Goal: Transaction & Acquisition: Purchase product/service

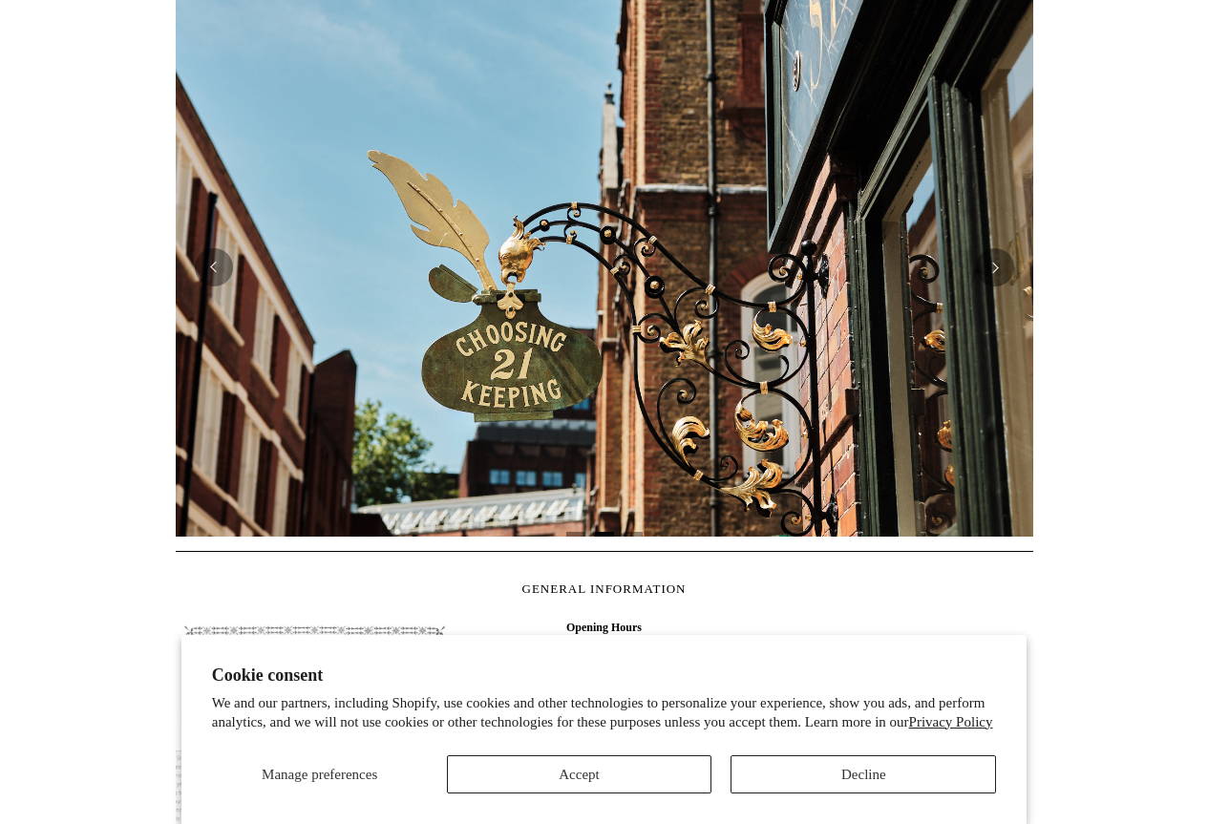
scroll to position [764, 0]
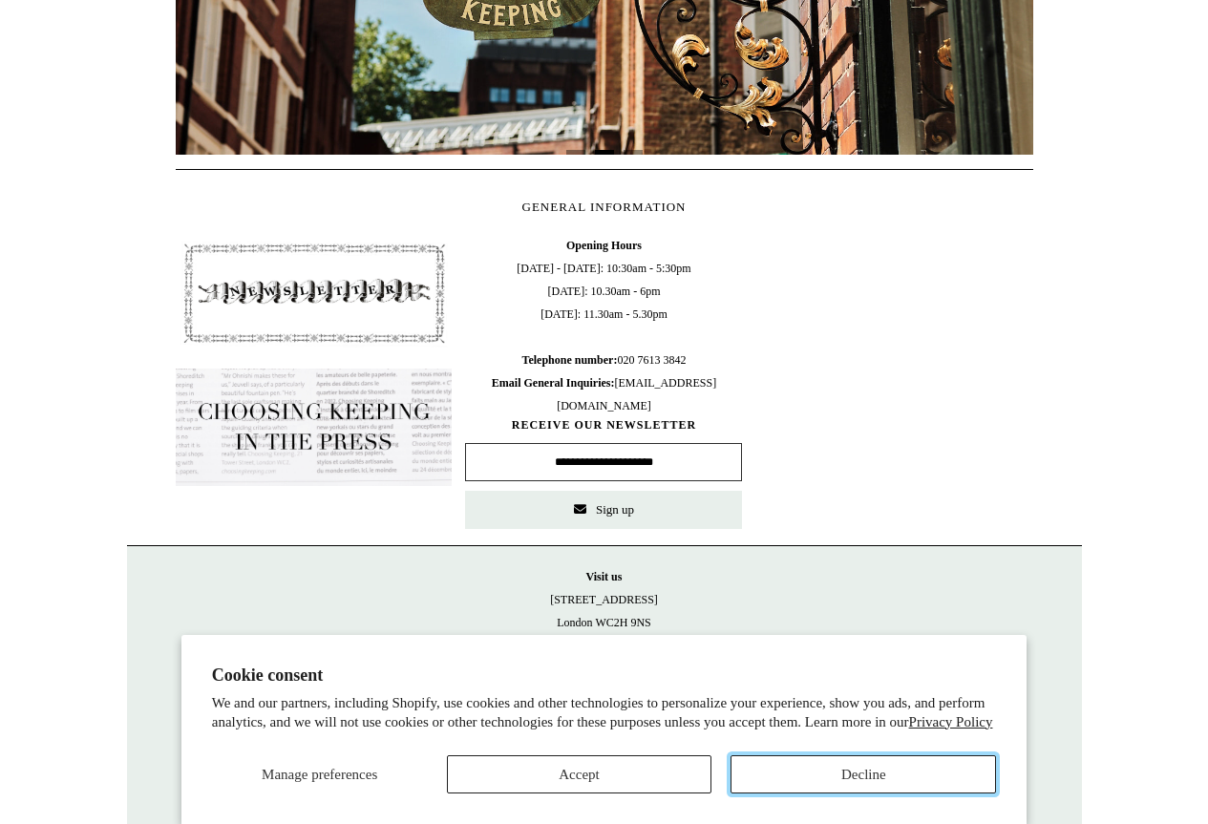
click at [815, 759] on button "Decline" at bounding box center [862, 774] width 265 height 38
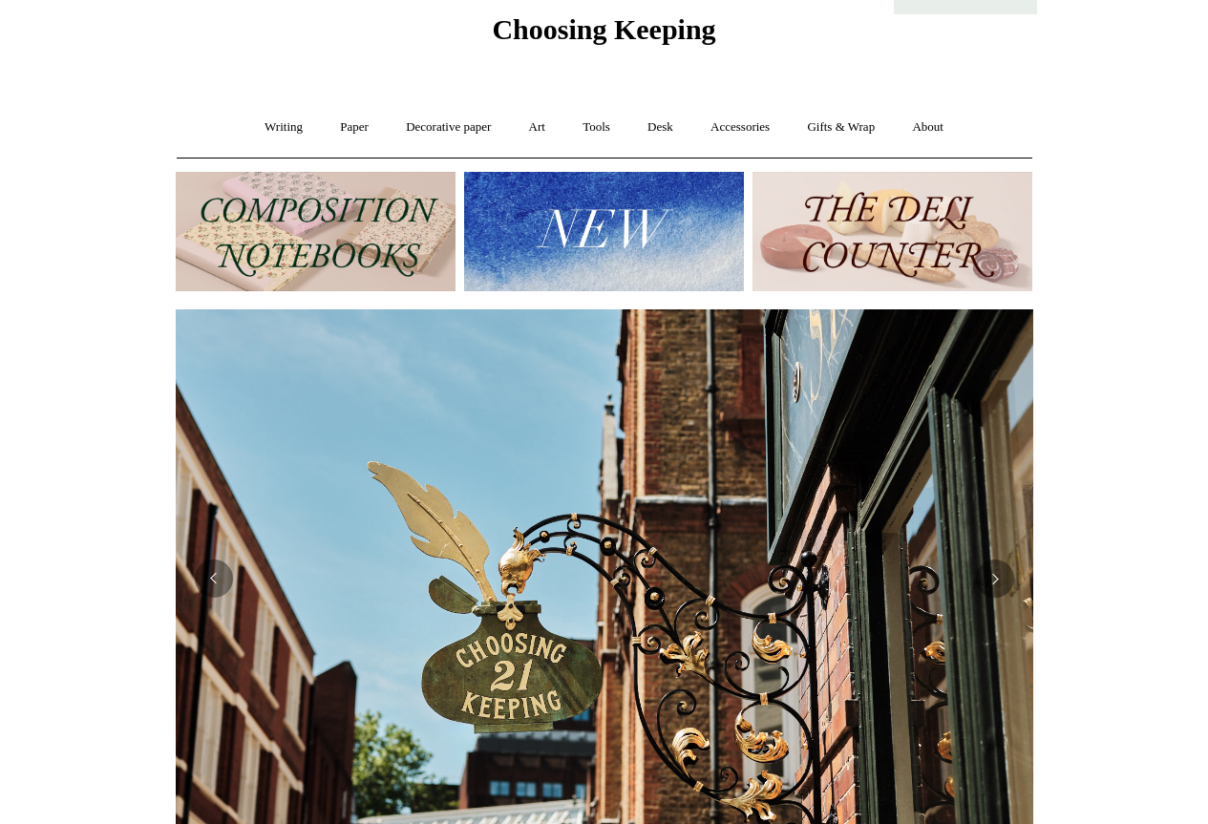
scroll to position [0, 0]
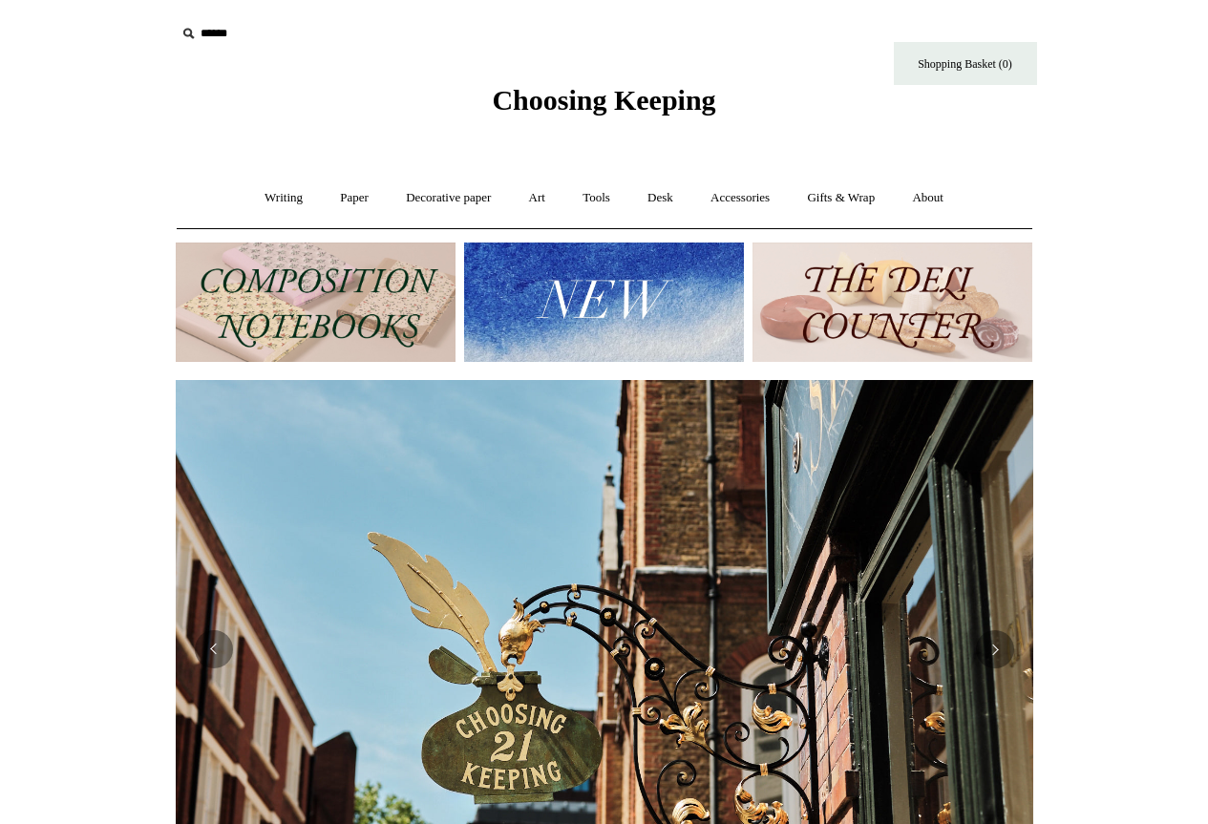
click at [205, 34] on input "text" at bounding box center [293, 33] width 235 height 35
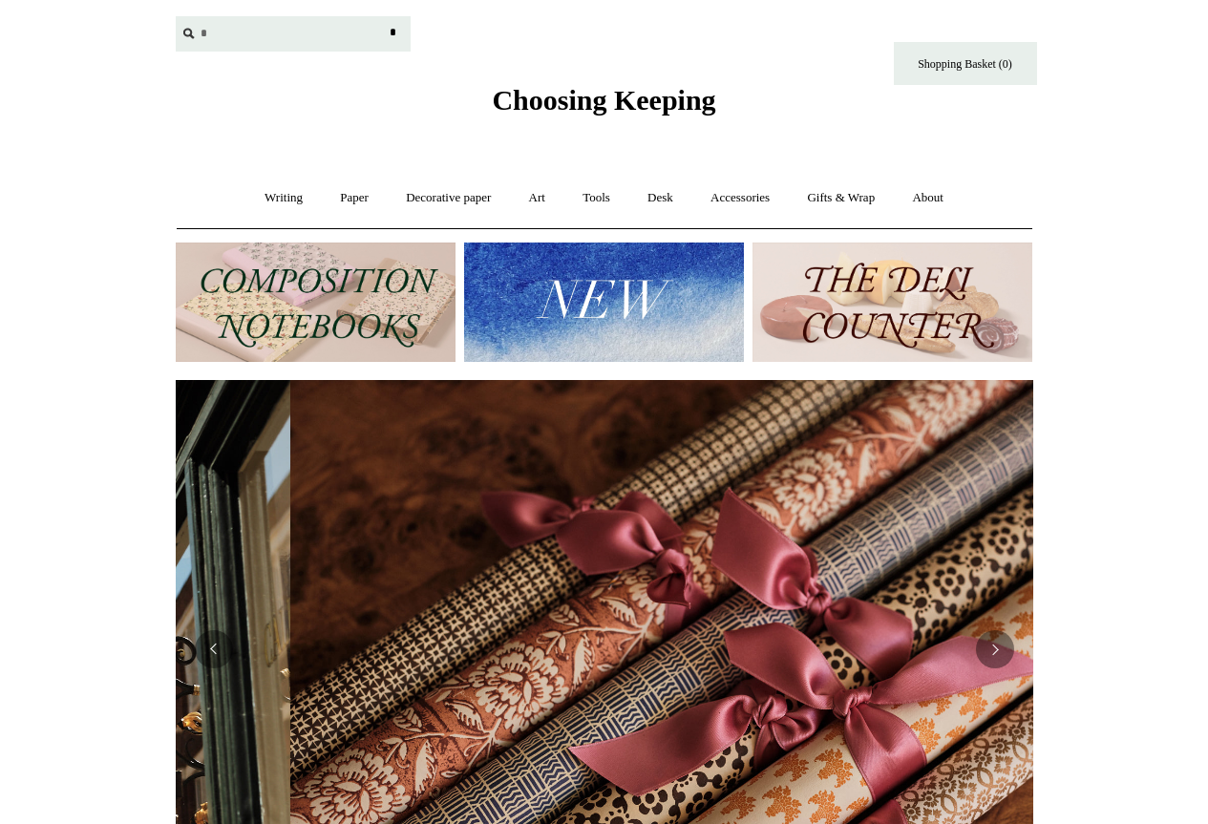
scroll to position [0, 1715]
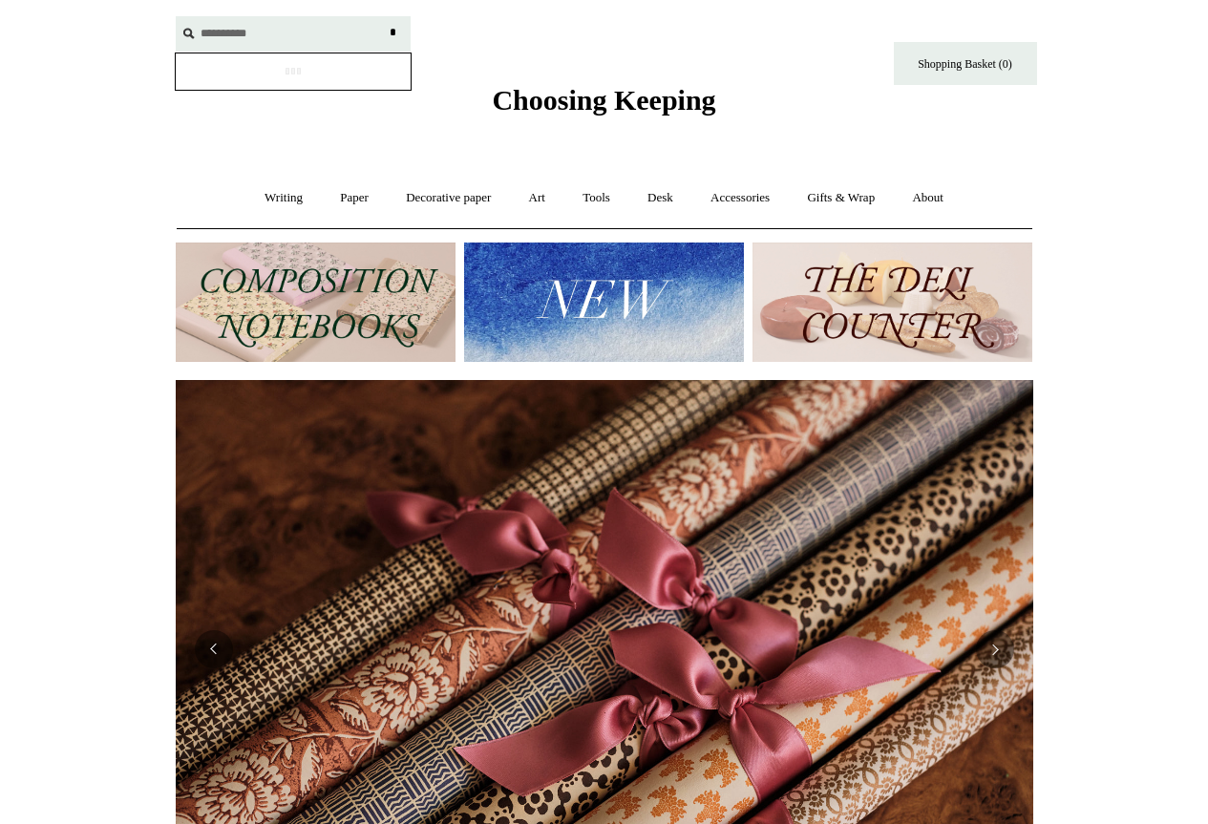
type input "**********"
click at [384, 16] on input "*" at bounding box center [393, 32] width 19 height 33
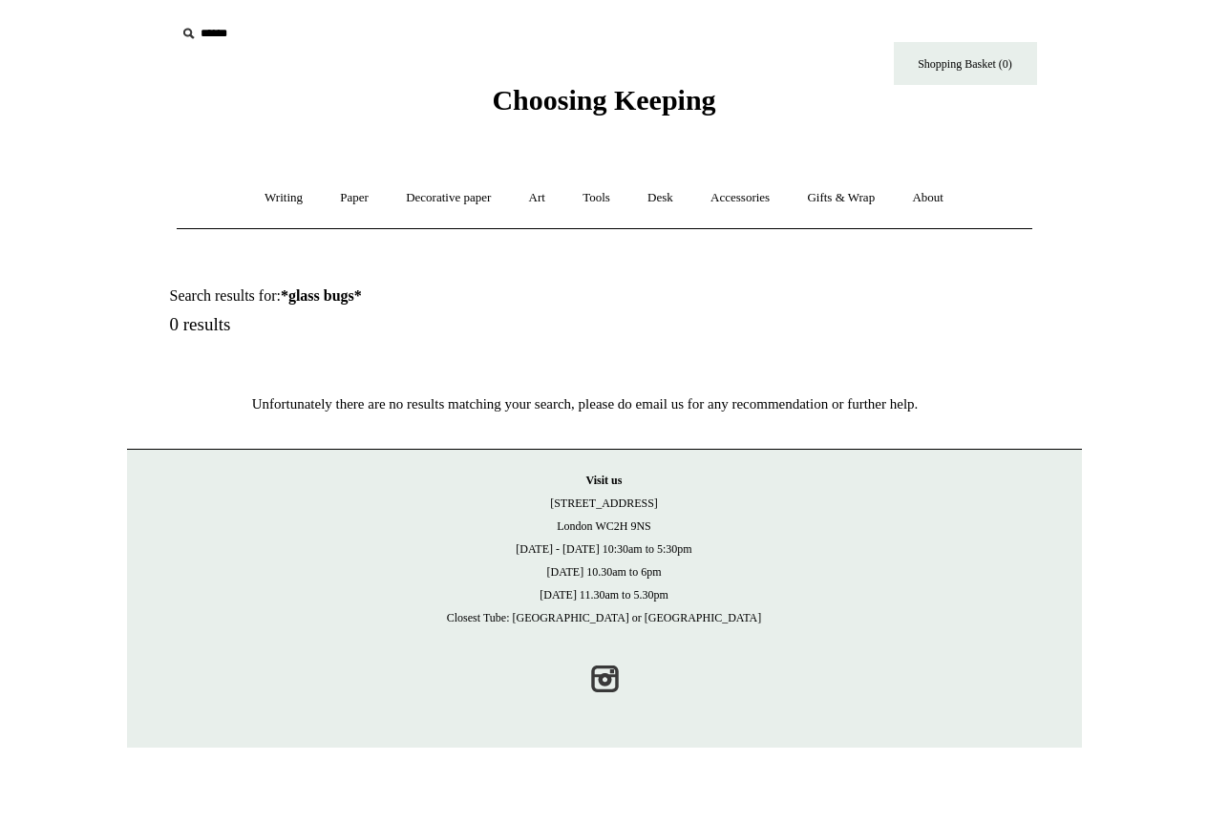
click at [259, 24] on input "text" at bounding box center [293, 33] width 235 height 35
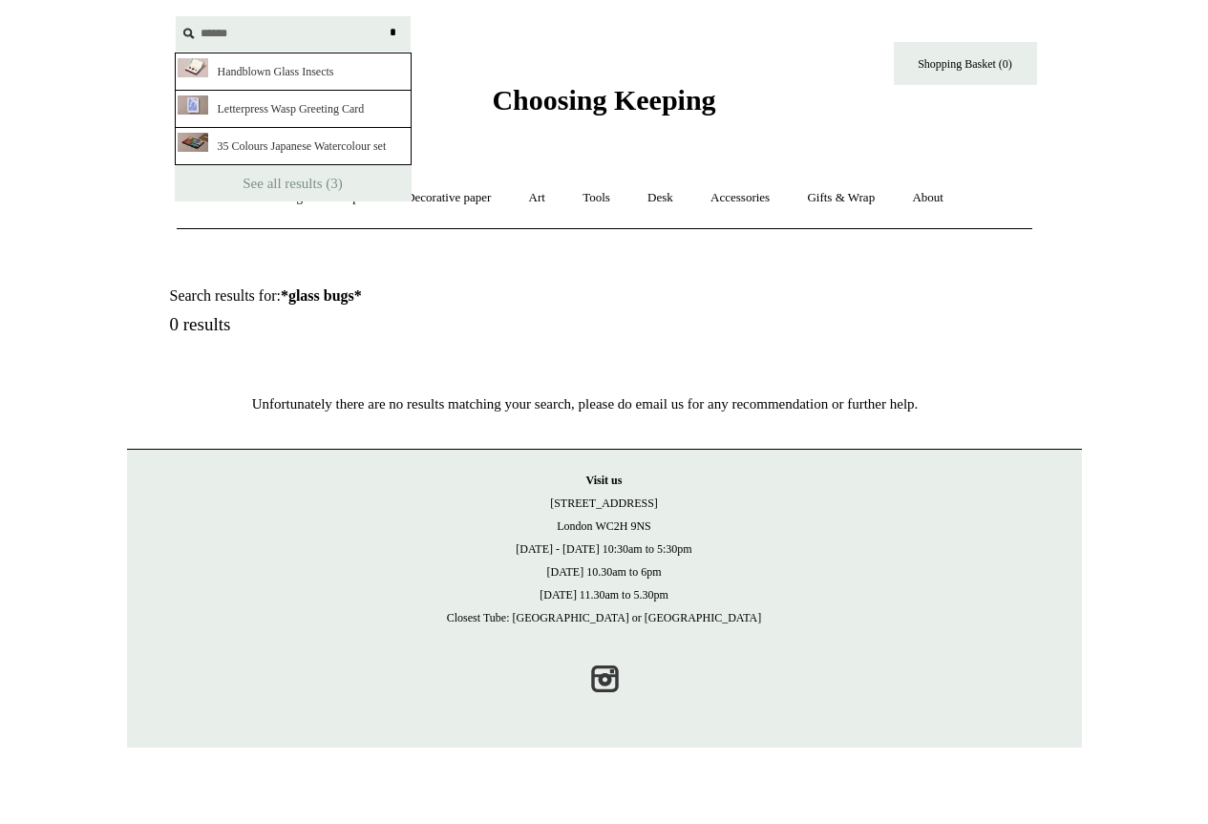
type input "******"
click at [314, 76] on link "Handblown Glass Insects" at bounding box center [293, 72] width 237 height 38
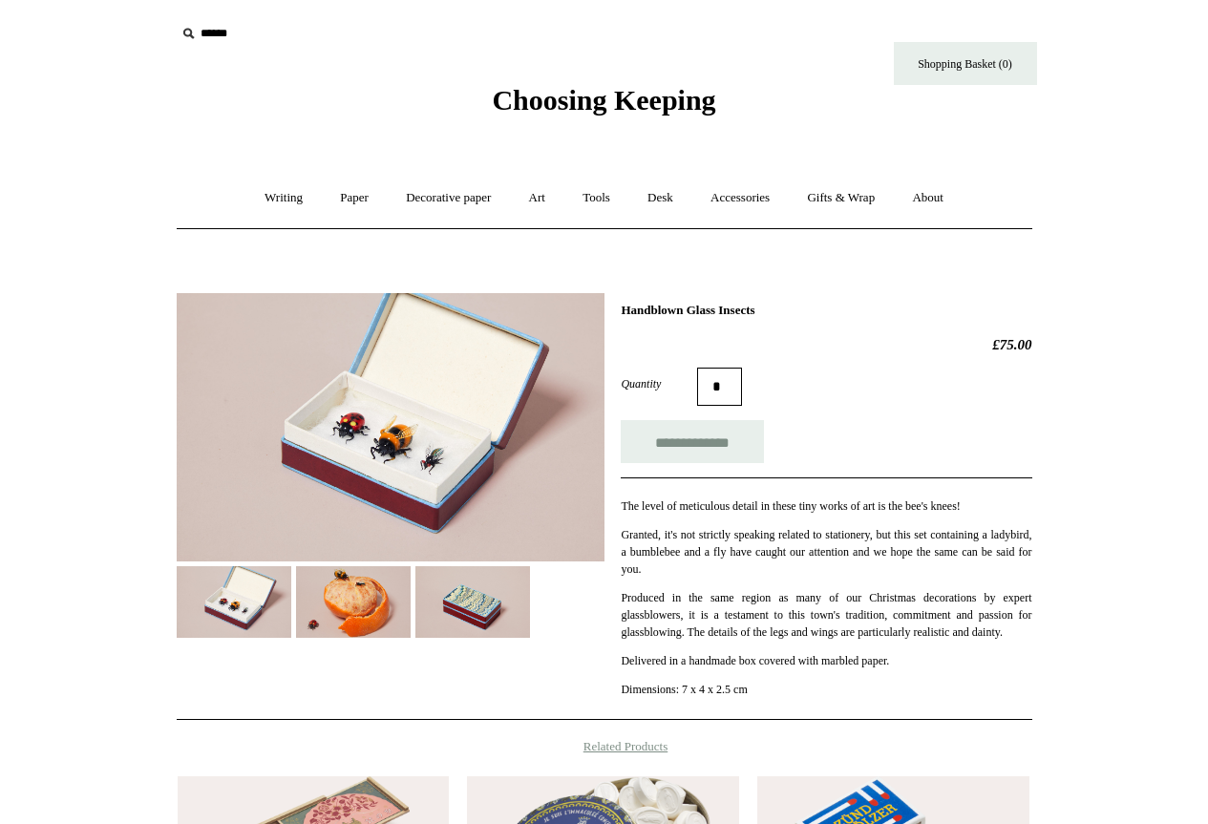
click at [231, 605] on img at bounding box center [234, 602] width 115 height 72
click at [449, 532] on img at bounding box center [391, 427] width 428 height 268
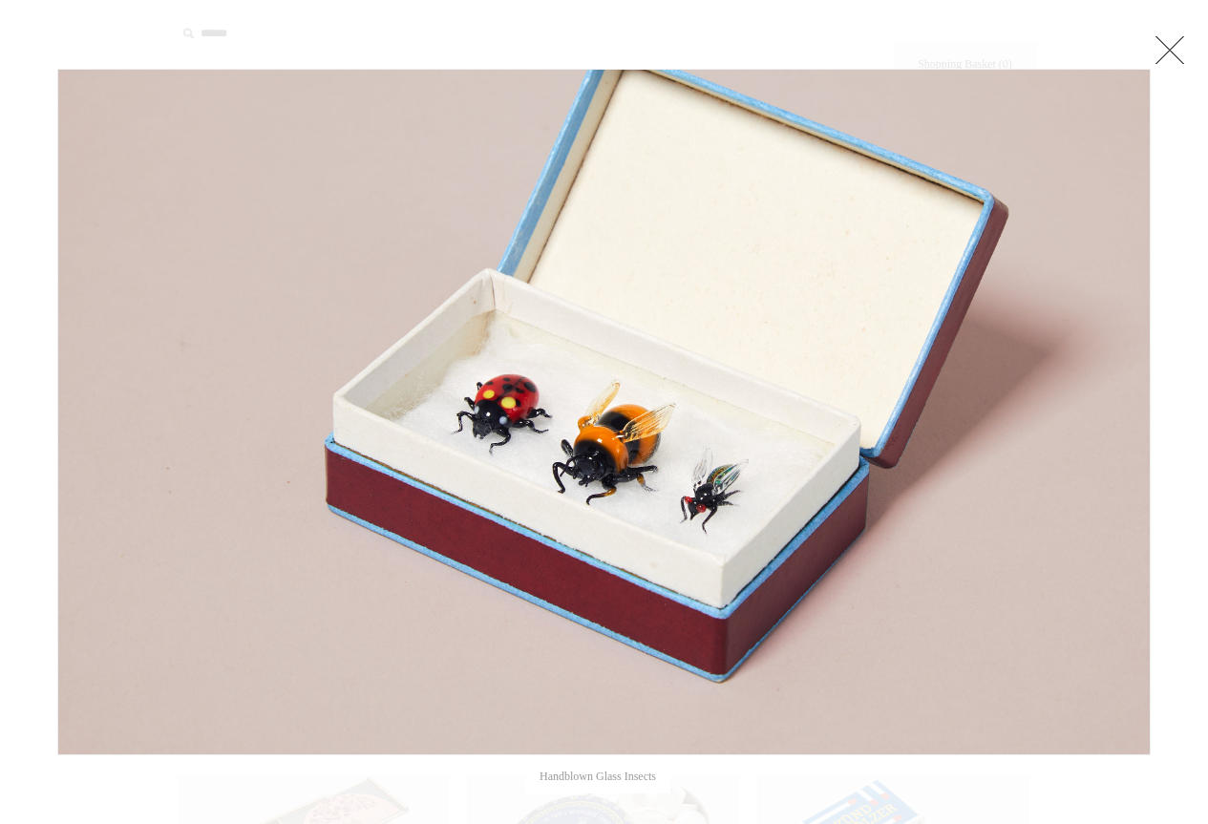
click at [1174, 65] on link at bounding box center [1169, 50] width 38 height 38
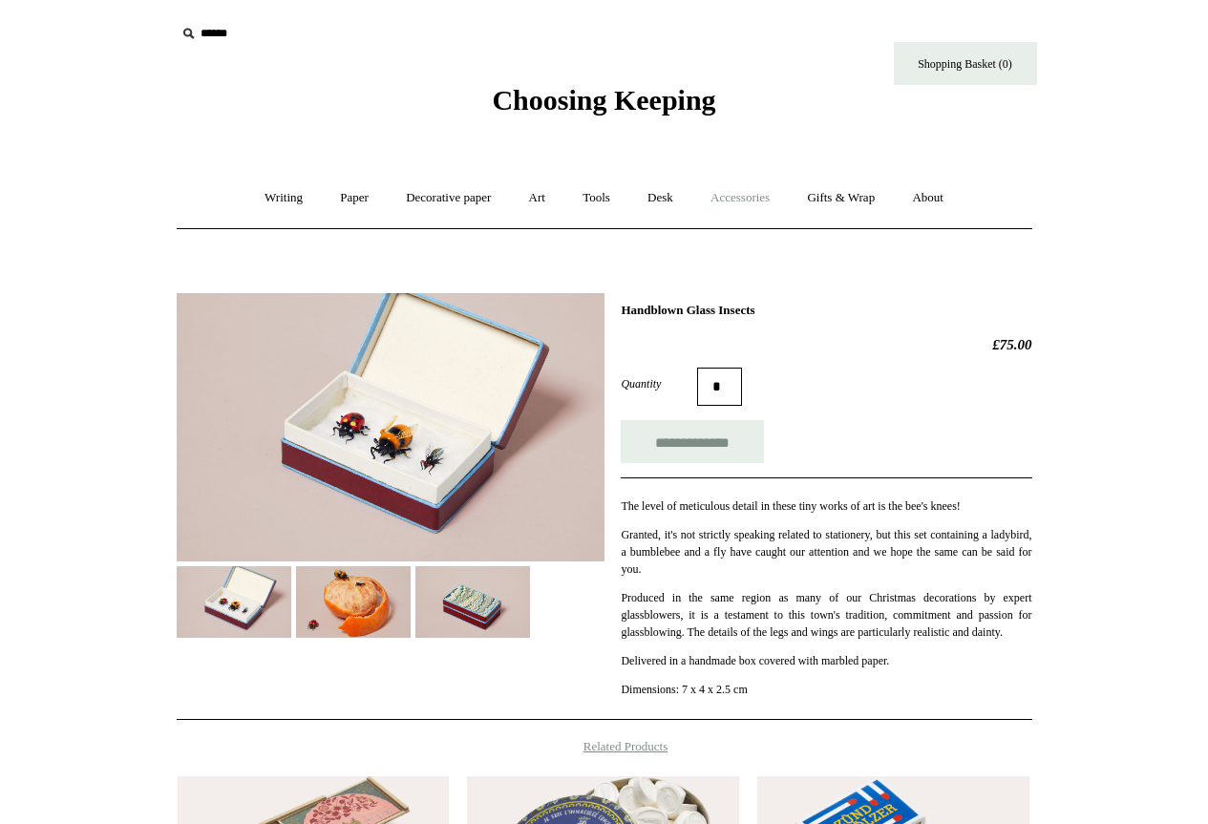
click at [749, 199] on link "Accessories +" at bounding box center [740, 198] width 94 height 51
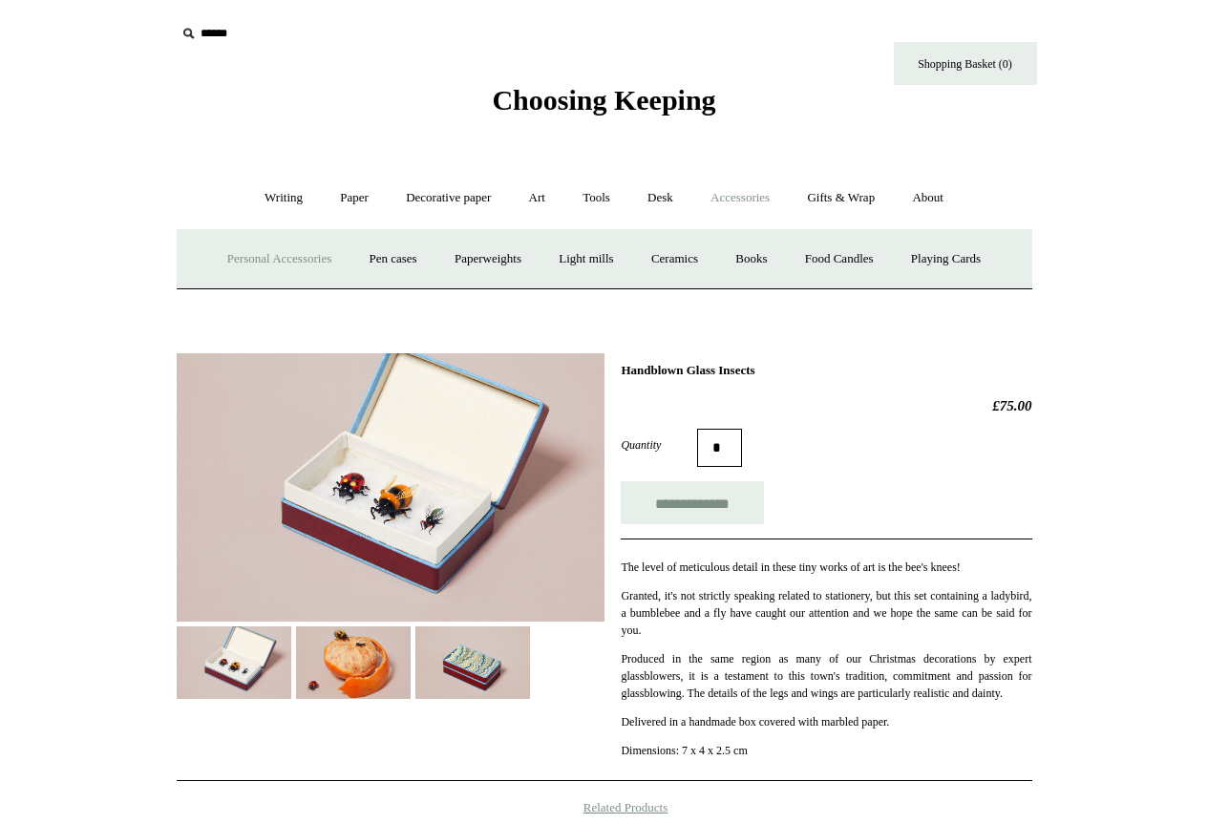
click at [241, 256] on link "Personal Accessories +" at bounding box center [279, 259] width 138 height 51
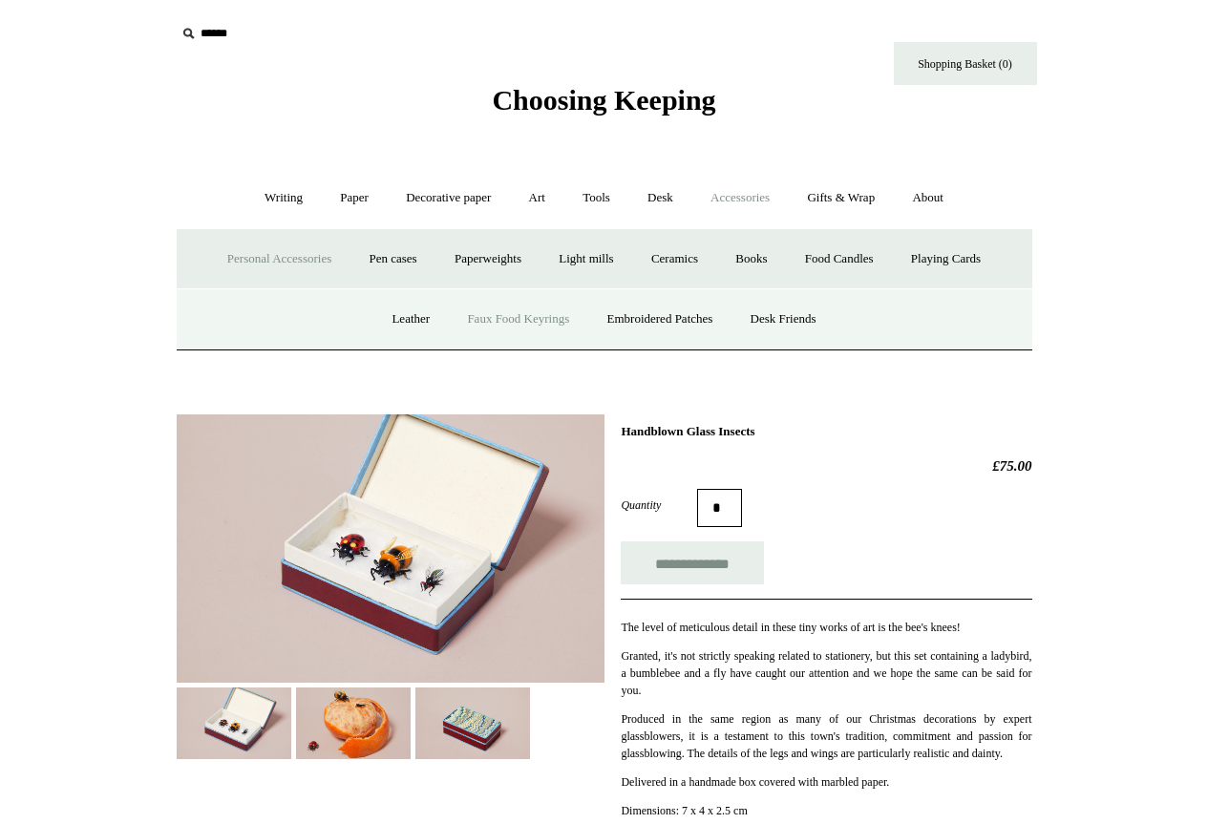
click at [496, 320] on link "Faux Food Keyrings" at bounding box center [518, 319] width 137 height 51
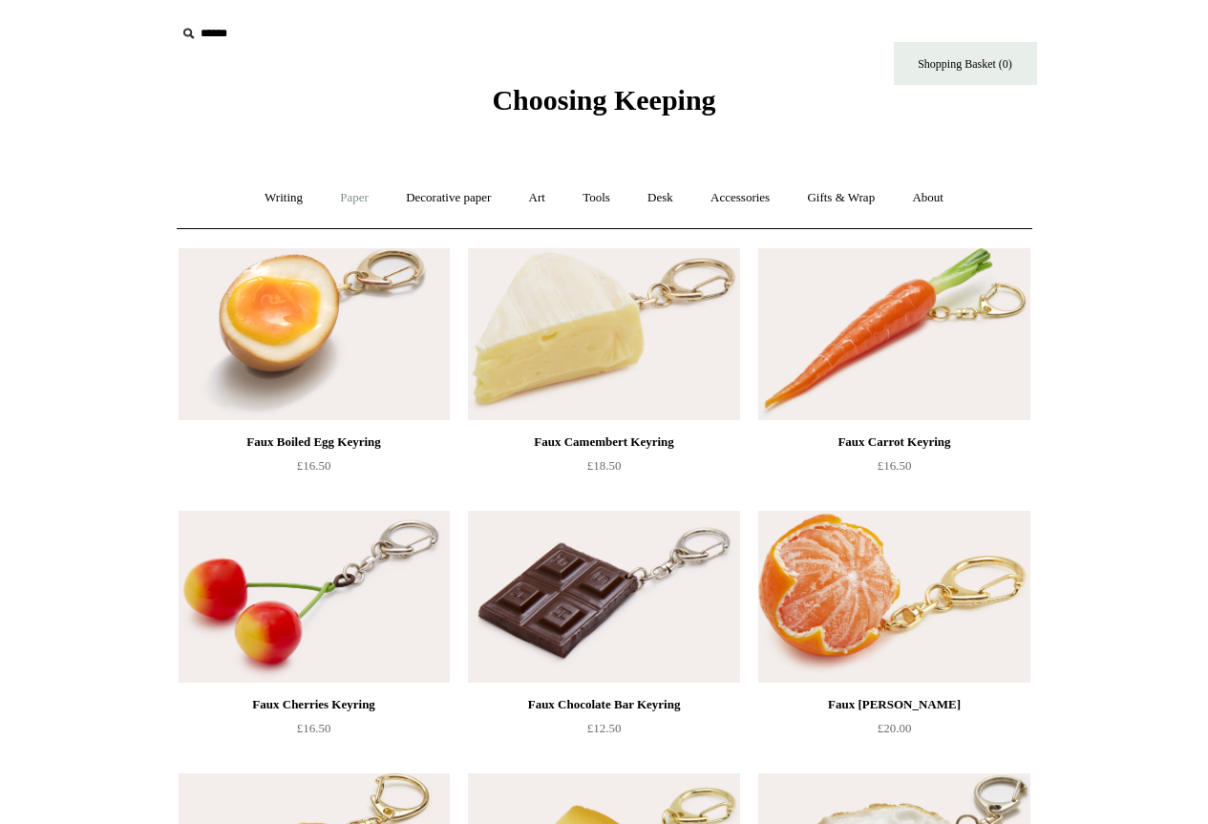
click at [353, 199] on link "Paper +" at bounding box center [354, 198] width 63 height 51
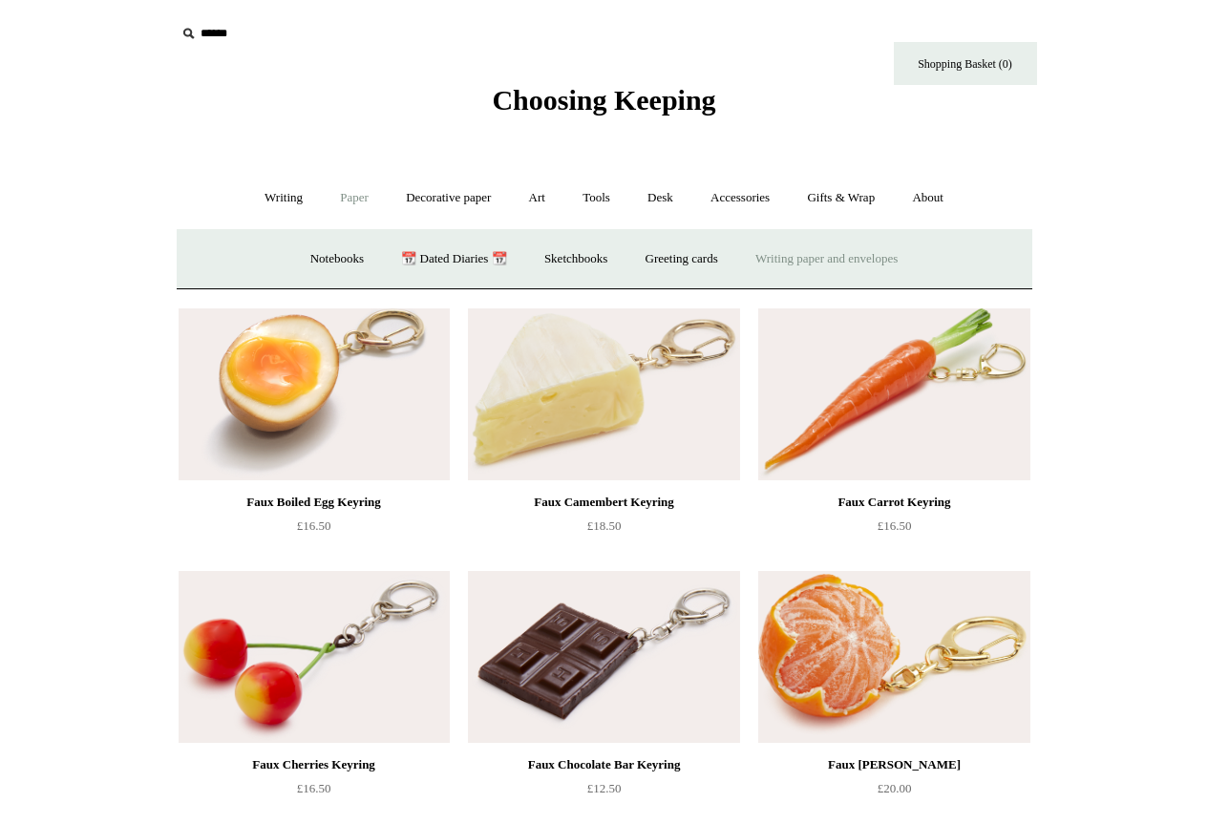
click at [915, 257] on link "Writing paper and envelopes +" at bounding box center [826, 259] width 177 height 51
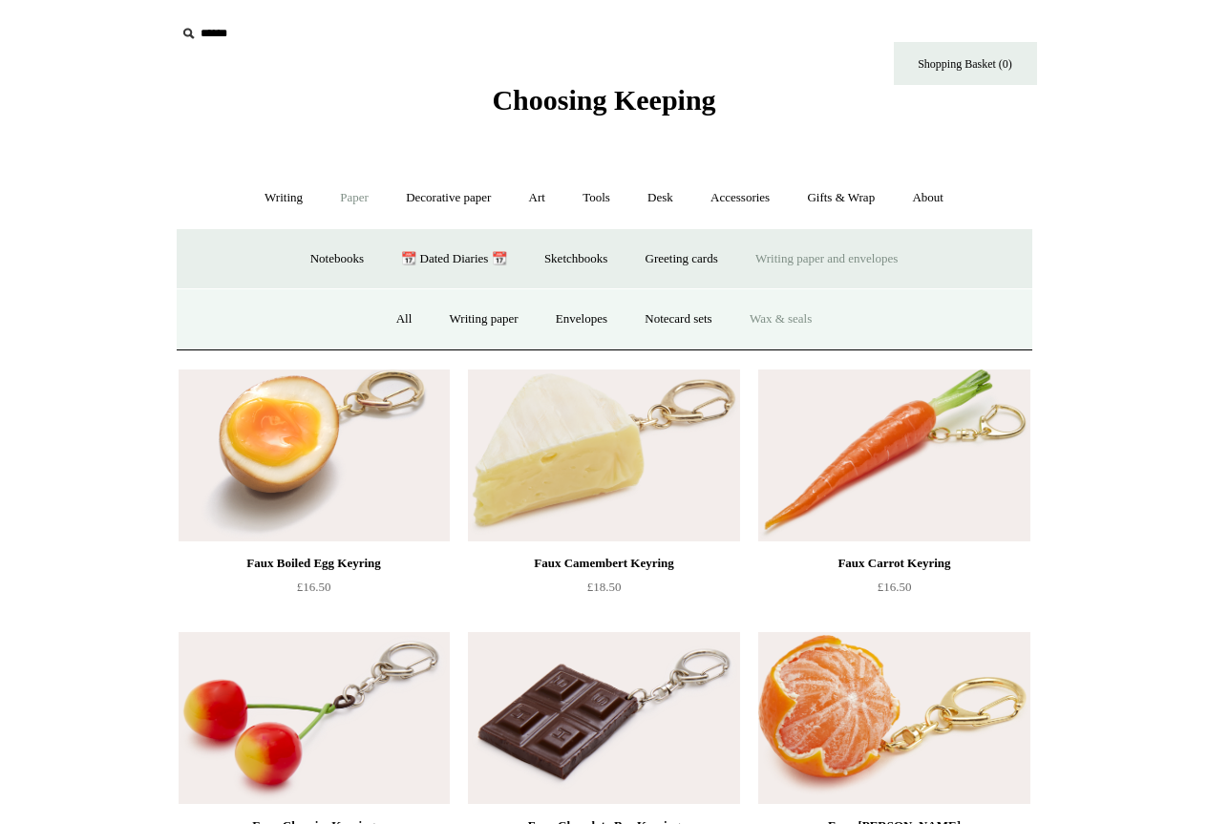
click at [782, 316] on link "Wax & seals" at bounding box center [780, 319] width 96 height 51
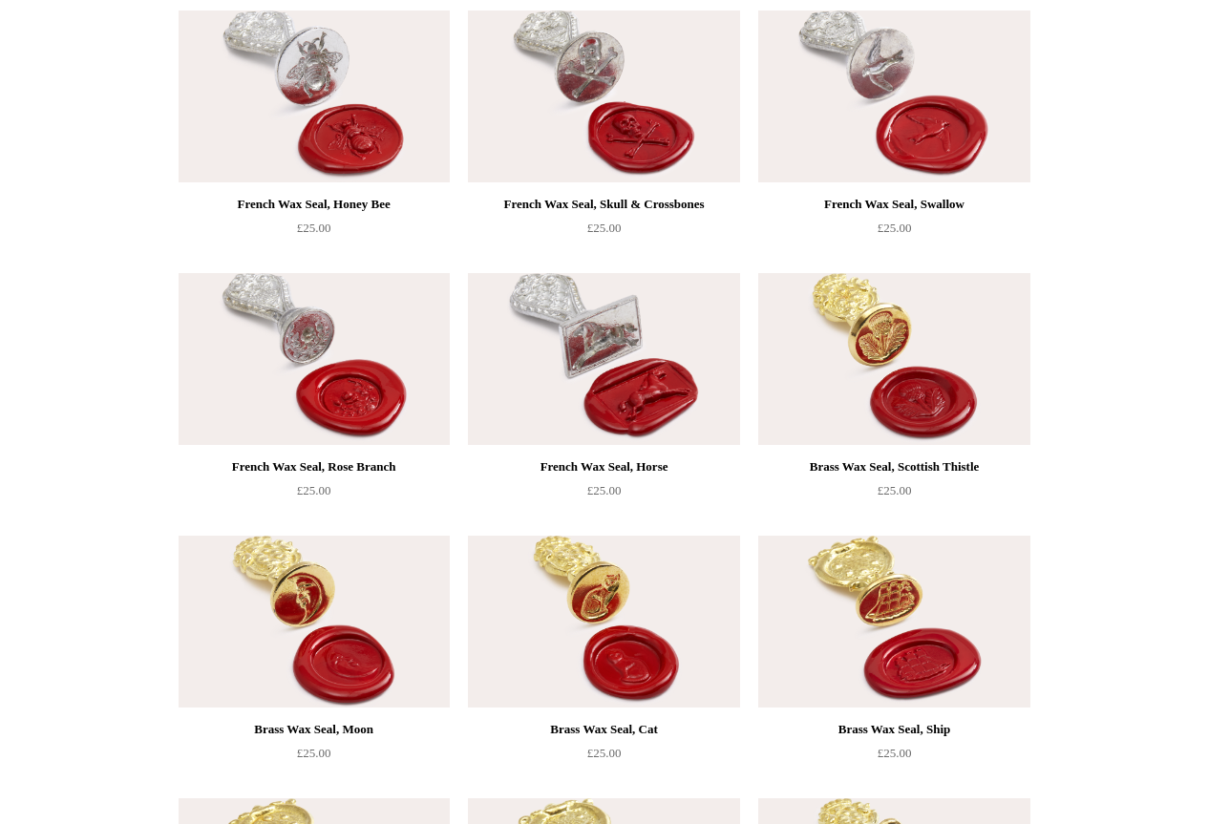
scroll to position [1050, 0]
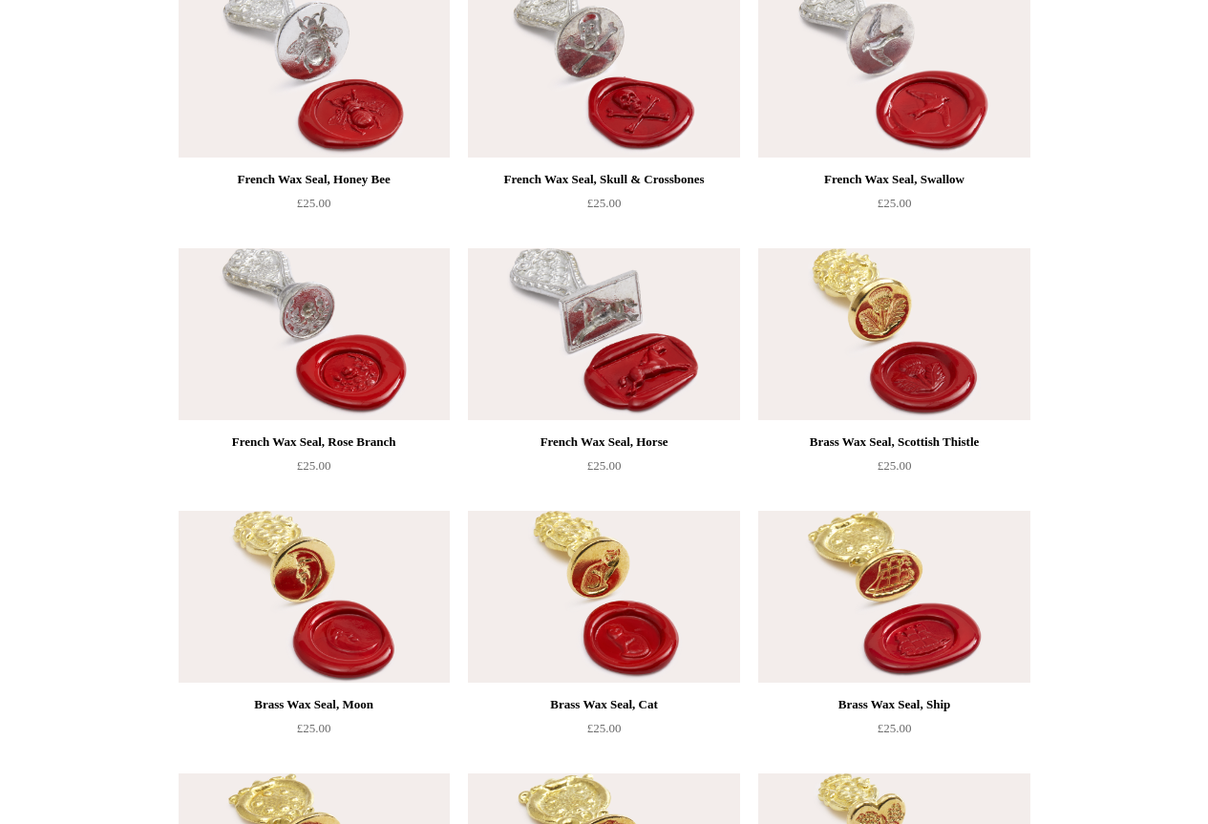
click at [645, 369] on img at bounding box center [603, 334] width 271 height 172
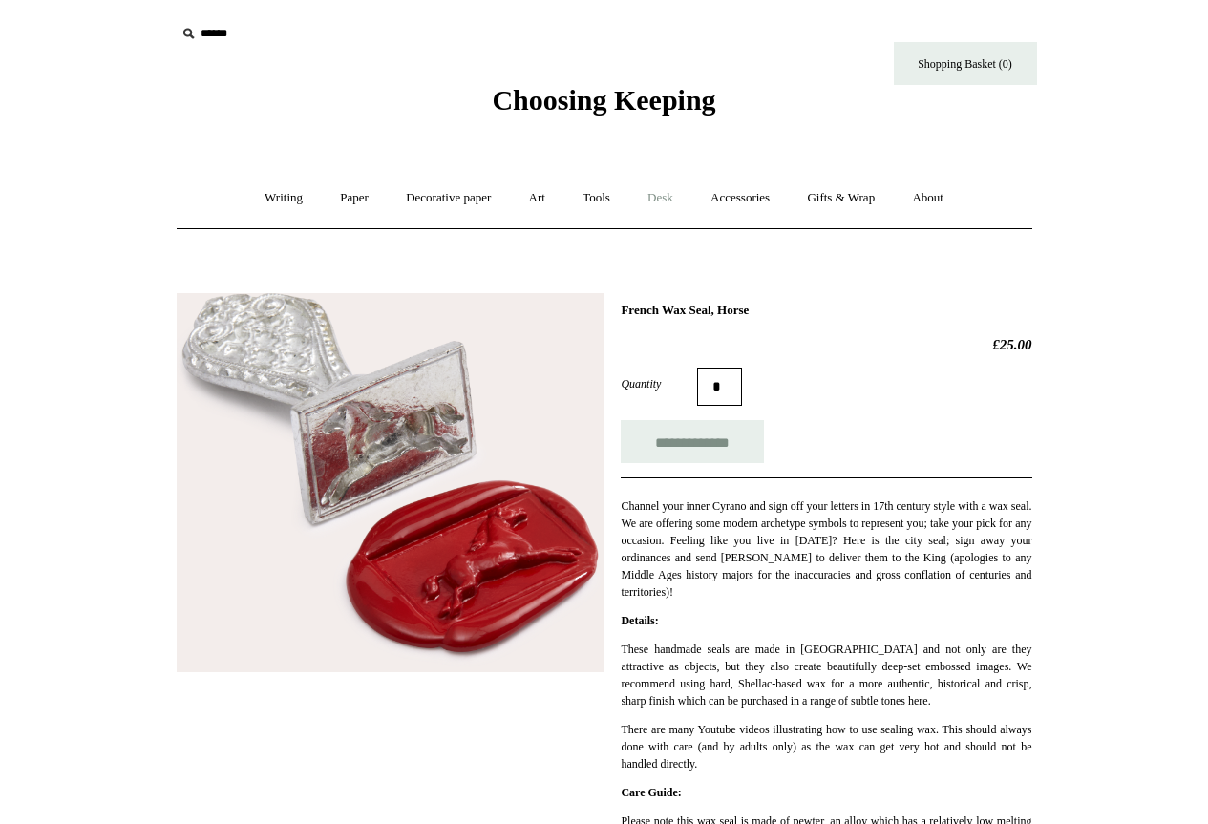
click at [668, 200] on link "Desk +" at bounding box center [660, 198] width 60 height 51
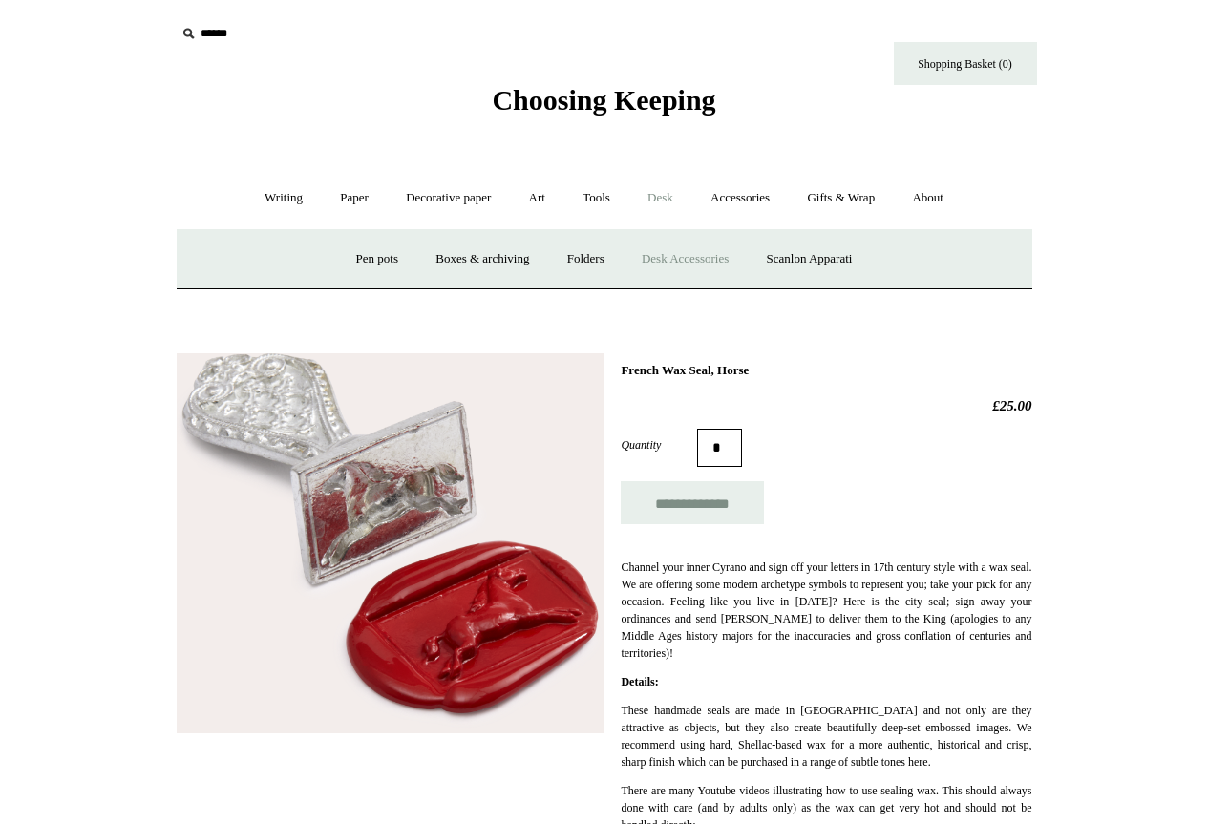
click at [678, 261] on link "Desk Accessories" at bounding box center [684, 259] width 121 height 51
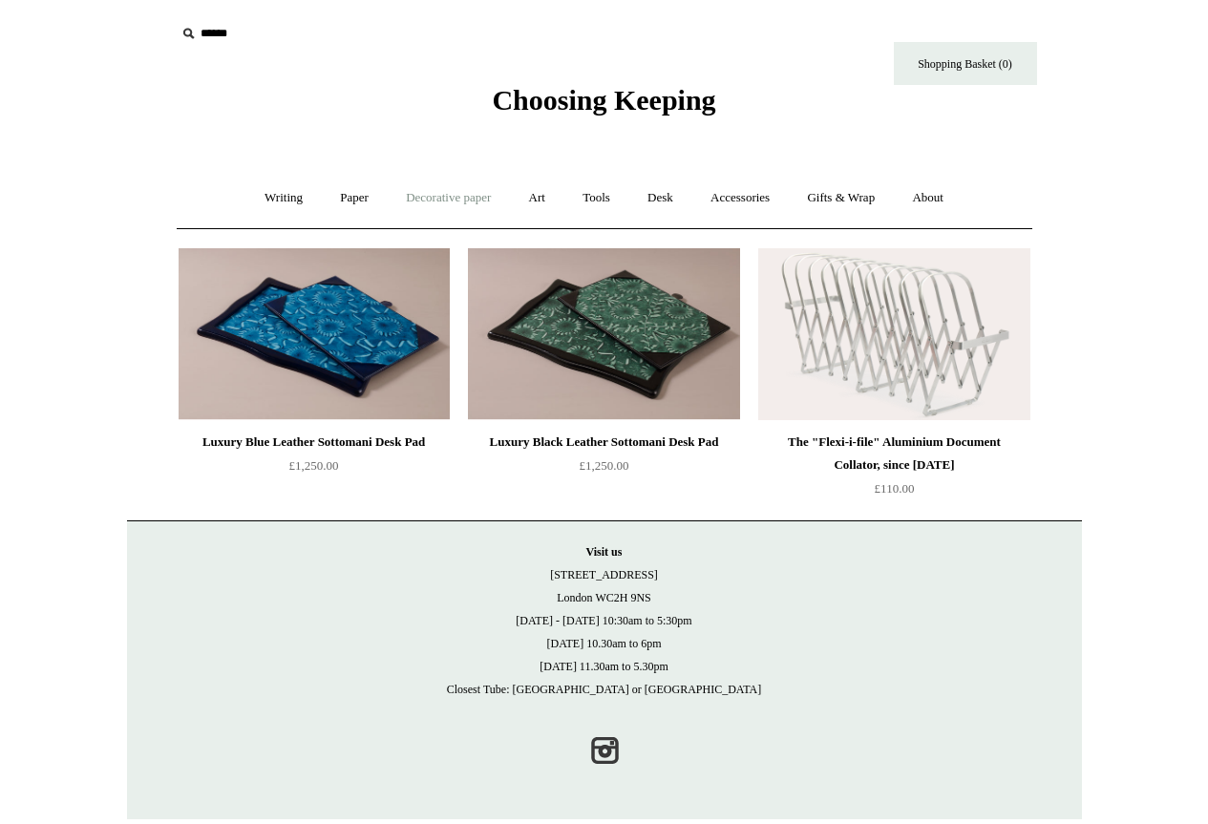
click at [431, 198] on link "Decorative paper +" at bounding box center [448, 198] width 119 height 51
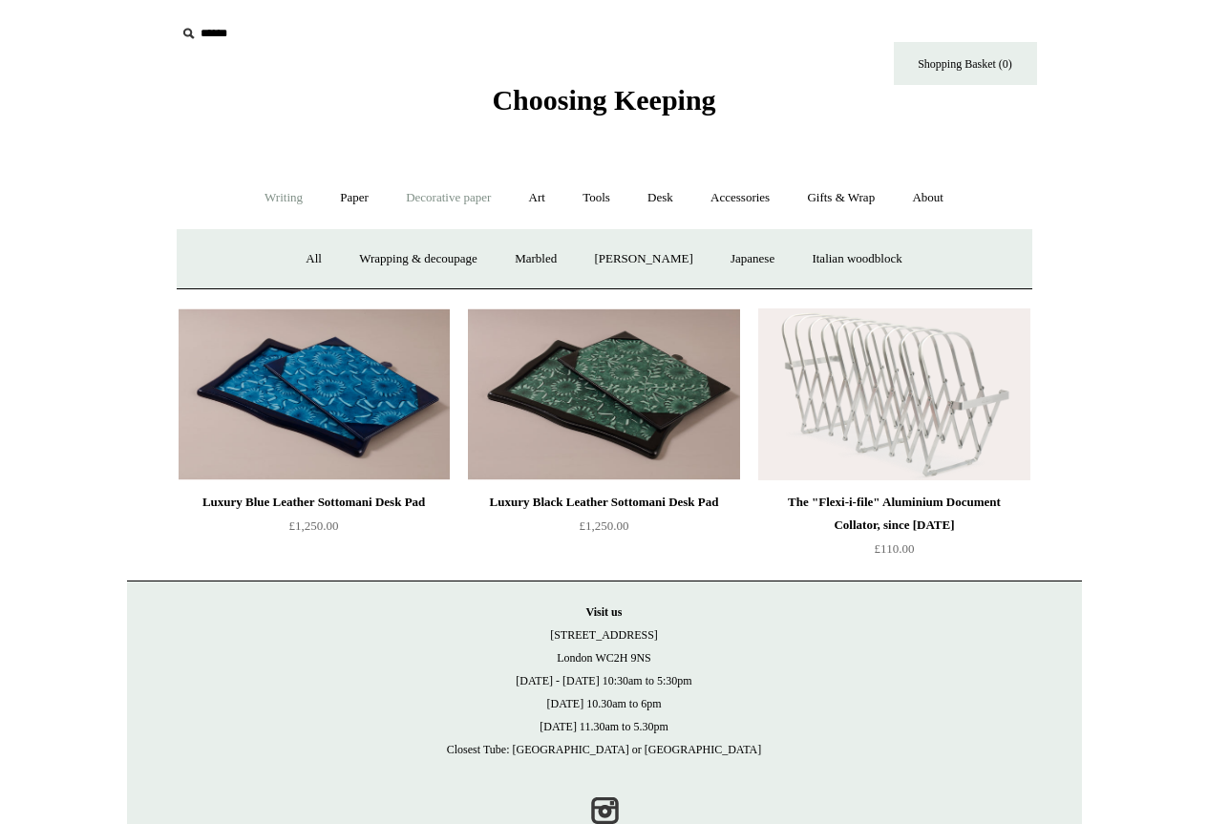
click at [274, 190] on link "Writing +" at bounding box center [283, 198] width 73 height 51
click at [340, 198] on link "Paper +" at bounding box center [354, 198] width 63 height 51
click at [534, 189] on link "Art +" at bounding box center [537, 198] width 51 height 51
click at [607, 200] on link "Tools +" at bounding box center [596, 198] width 62 height 51
click at [665, 196] on link "Desk +" at bounding box center [660, 198] width 60 height 51
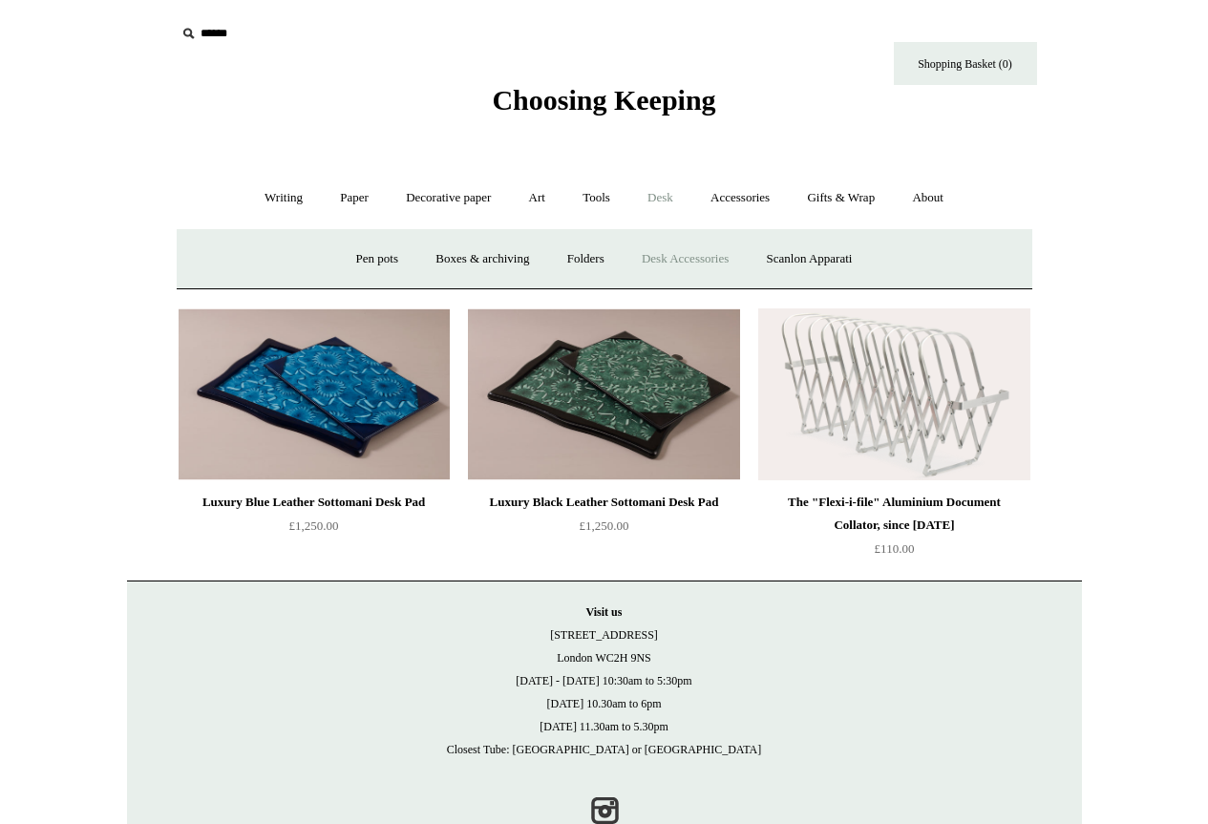
click at [211, 39] on input "text" at bounding box center [293, 33] width 235 height 35
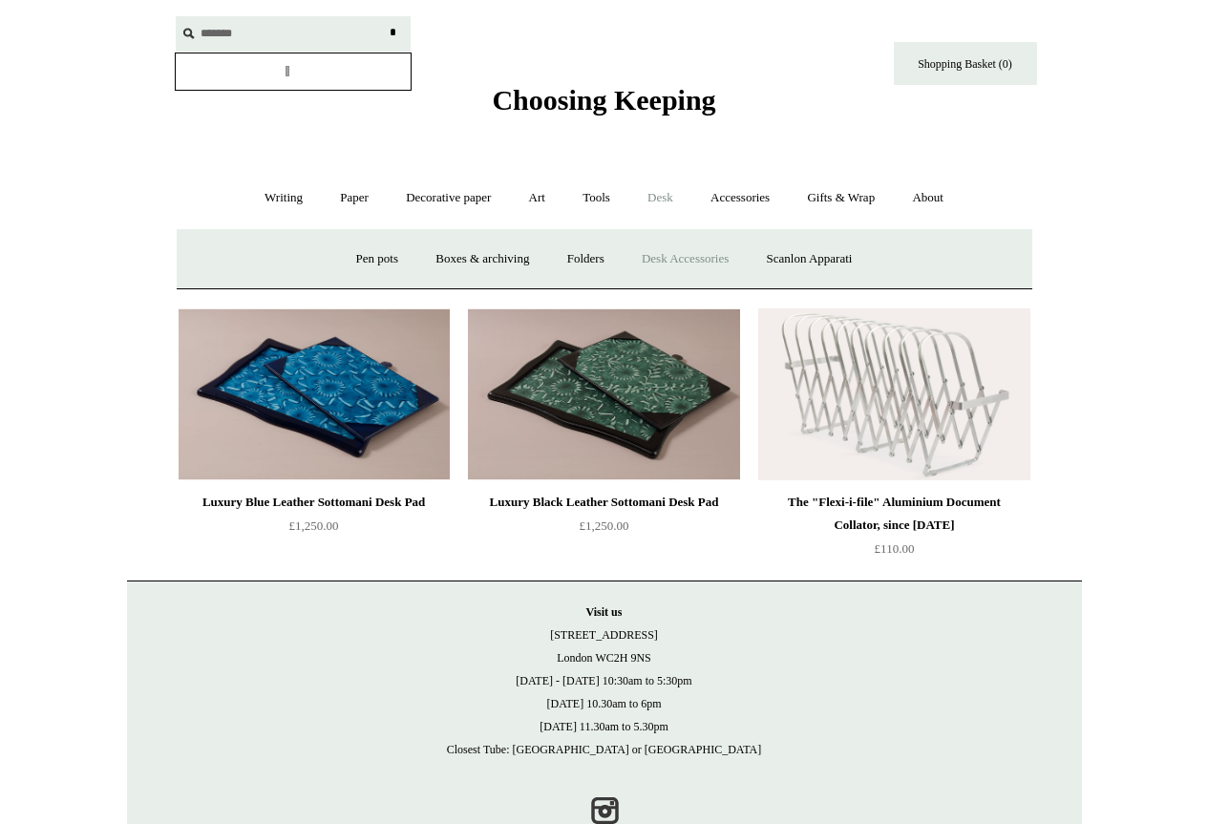
type input "*******"
click at [384, 16] on input "*" at bounding box center [393, 32] width 19 height 33
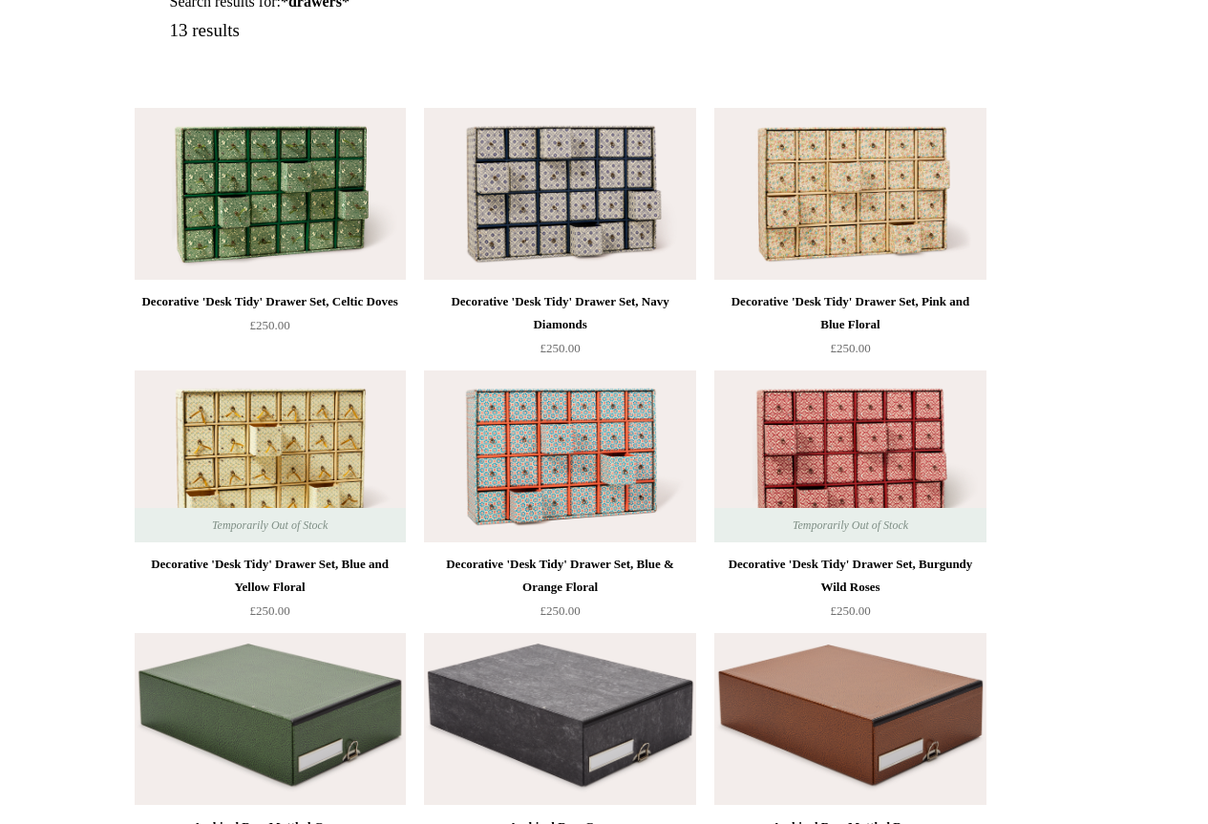
scroll to position [286, 0]
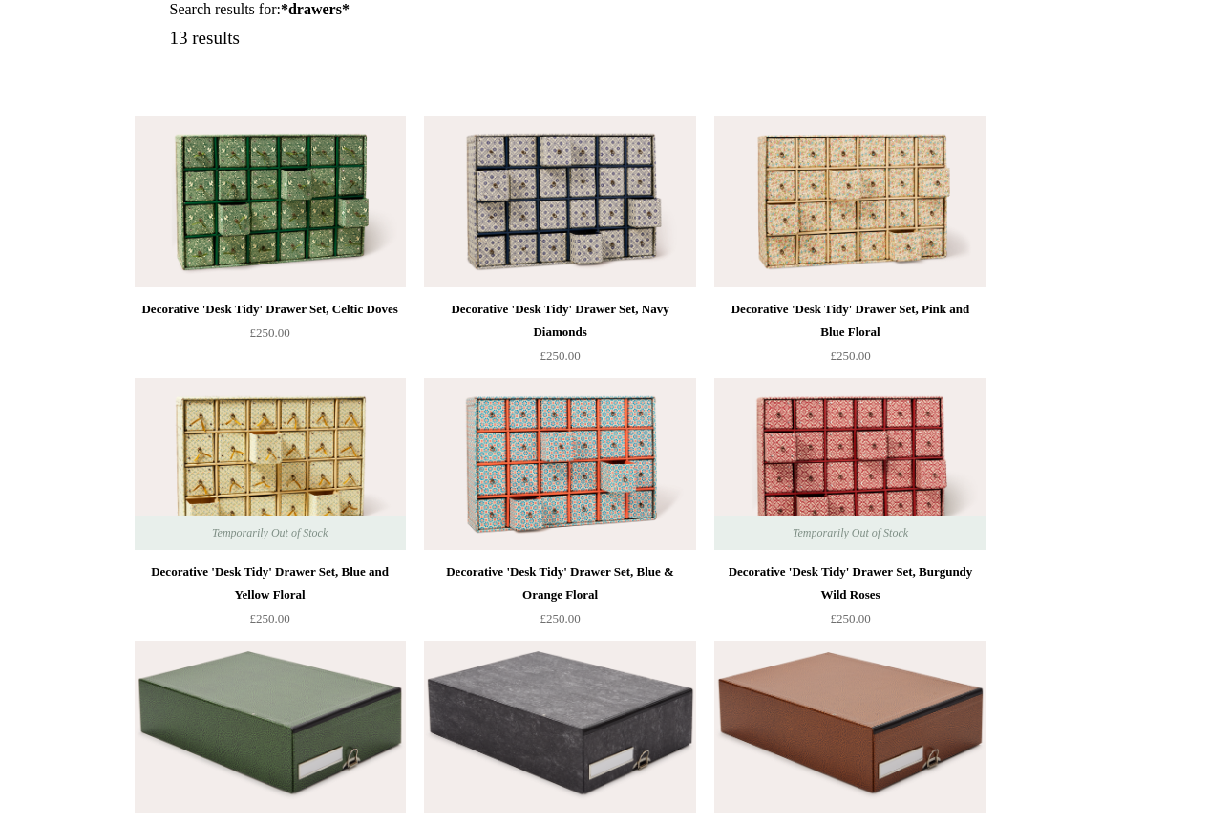
click at [580, 479] on img at bounding box center [559, 464] width 271 height 172
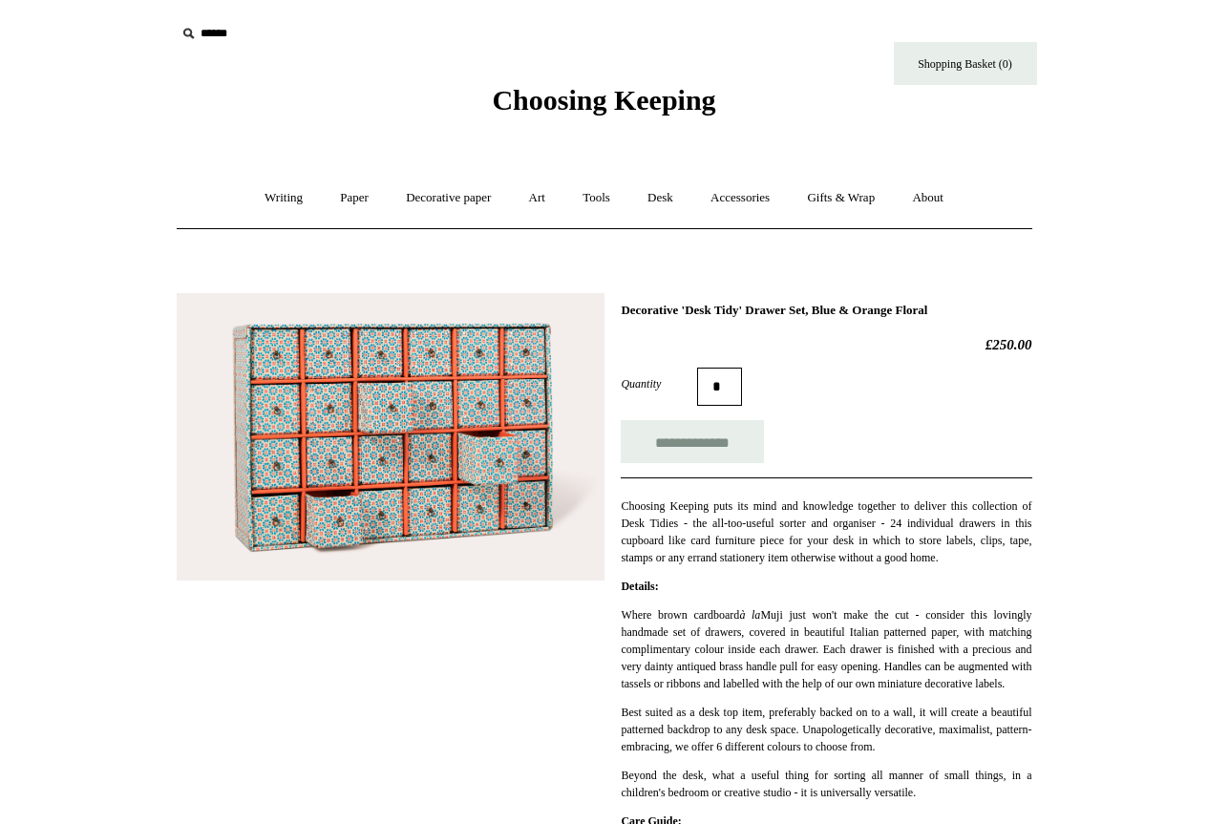
click at [518, 461] on img at bounding box center [391, 436] width 428 height 287
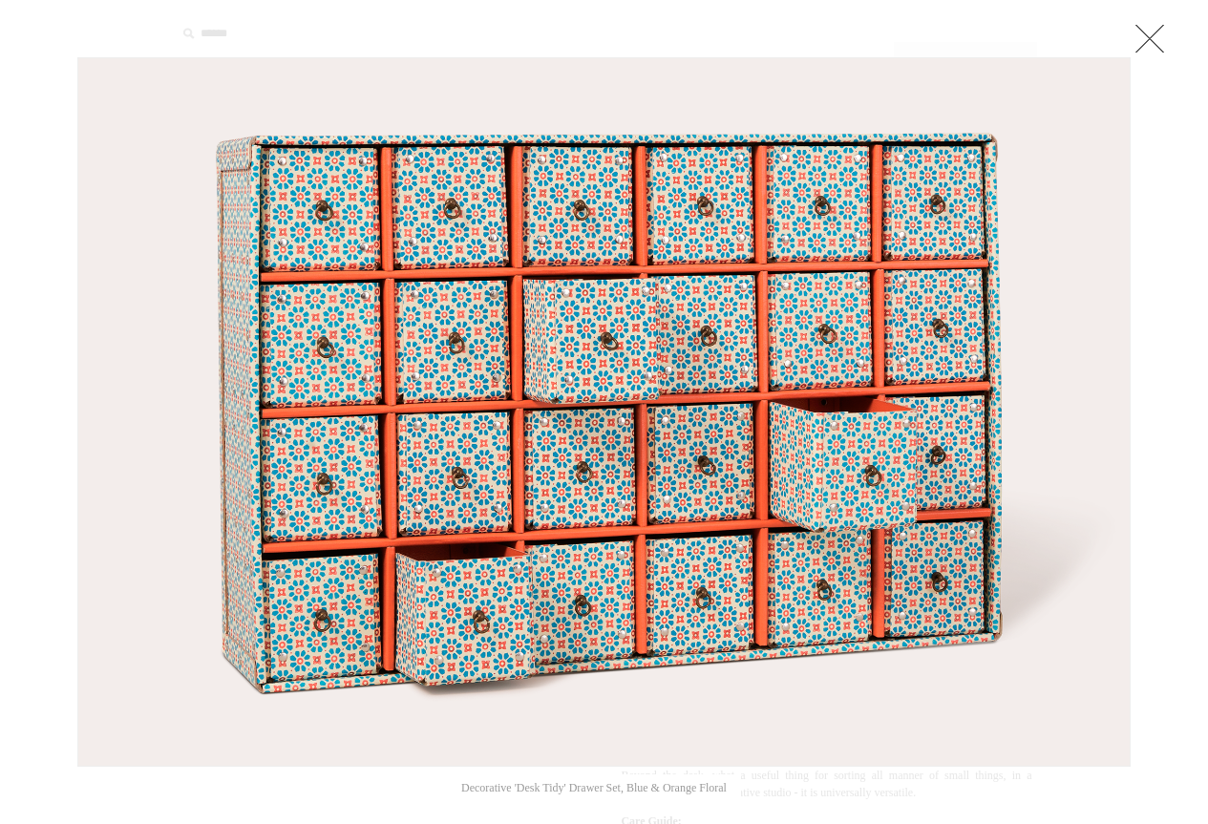
click at [1142, 47] on link at bounding box center [1149, 38] width 38 height 38
